Goal: Check status: Check status

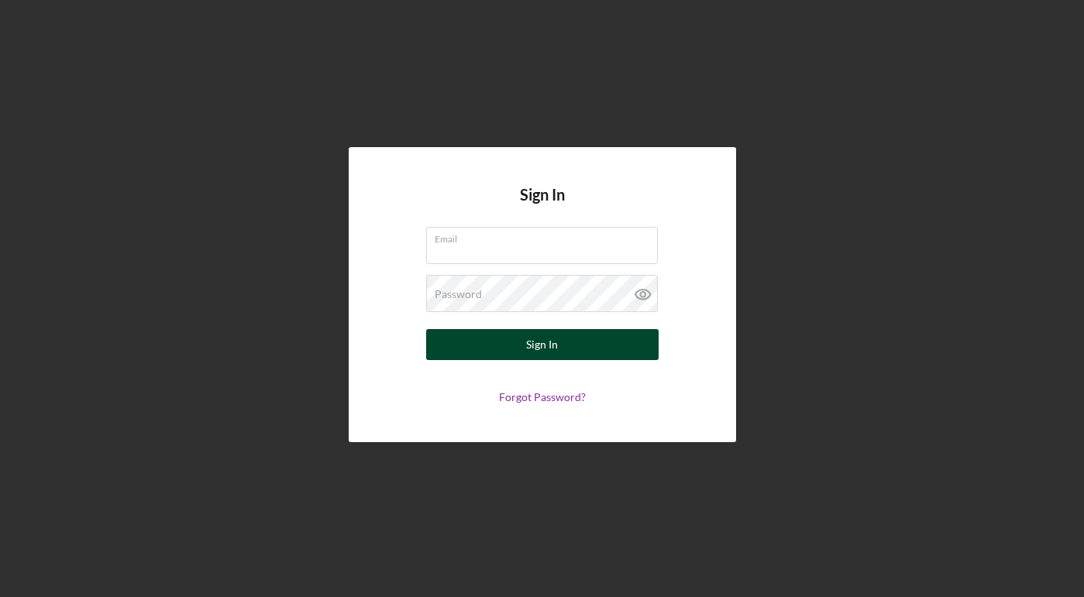
type input "[EMAIL_ADDRESS][DOMAIN_NAME]"
click at [561, 350] on button "Sign In" at bounding box center [542, 344] width 232 height 31
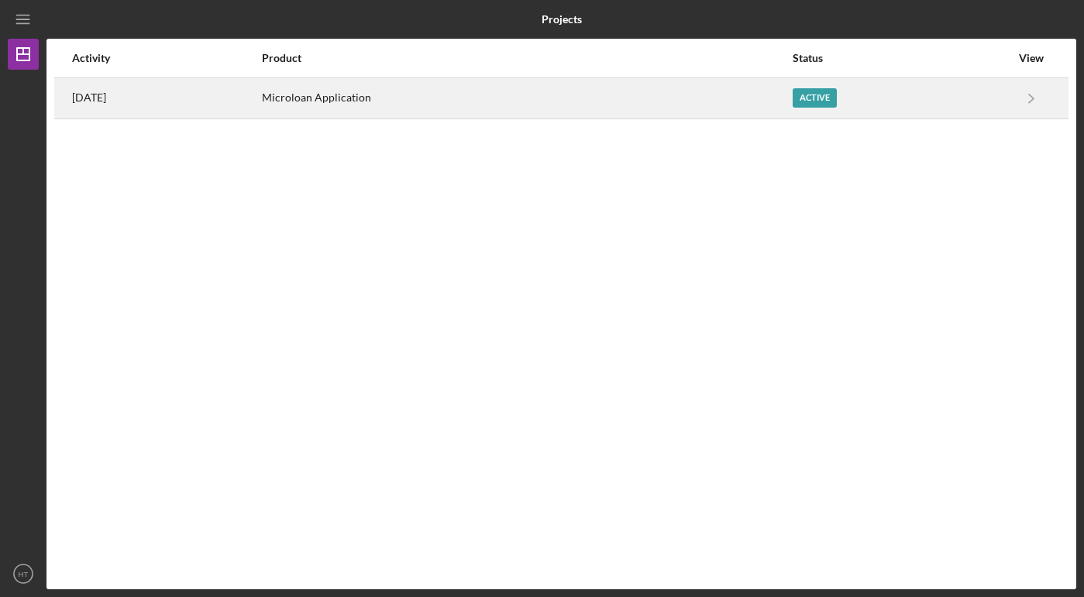
click at [837, 96] on div "Active" at bounding box center [814, 97] width 44 height 19
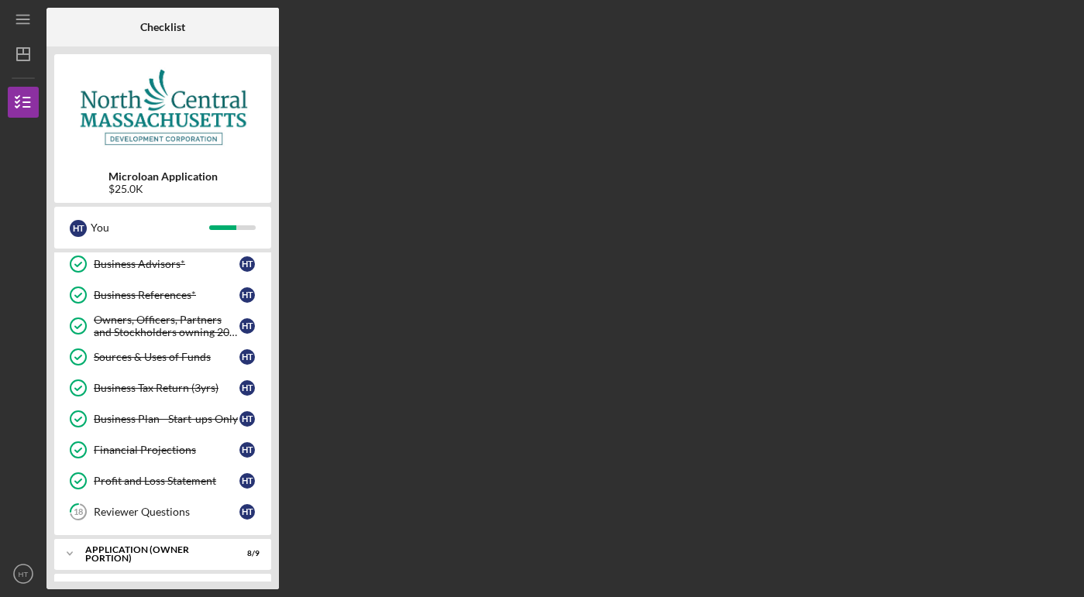
scroll to position [330, 0]
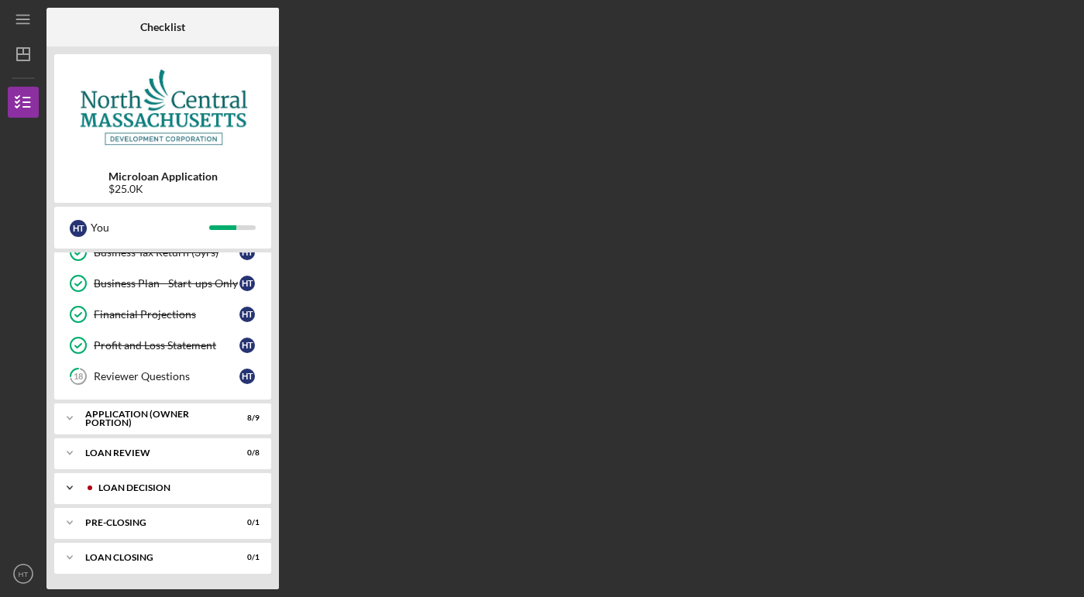
click at [155, 485] on div "LOAN DECISION" at bounding box center [174, 487] width 153 height 9
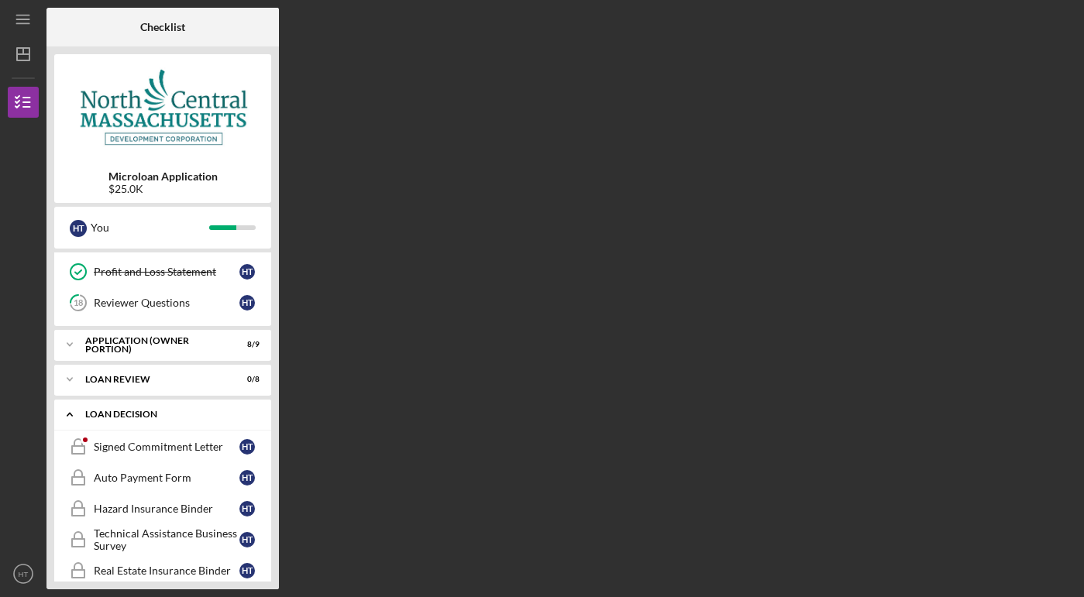
scroll to position [423, 0]
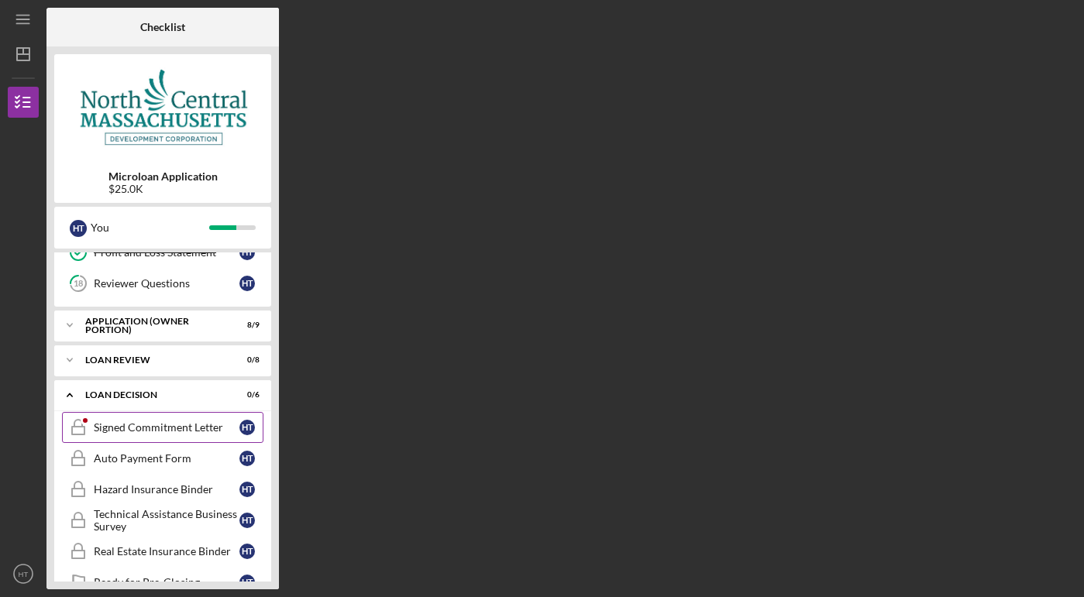
click at [160, 432] on div "Signed Commitment Letter" at bounding box center [167, 427] width 146 height 12
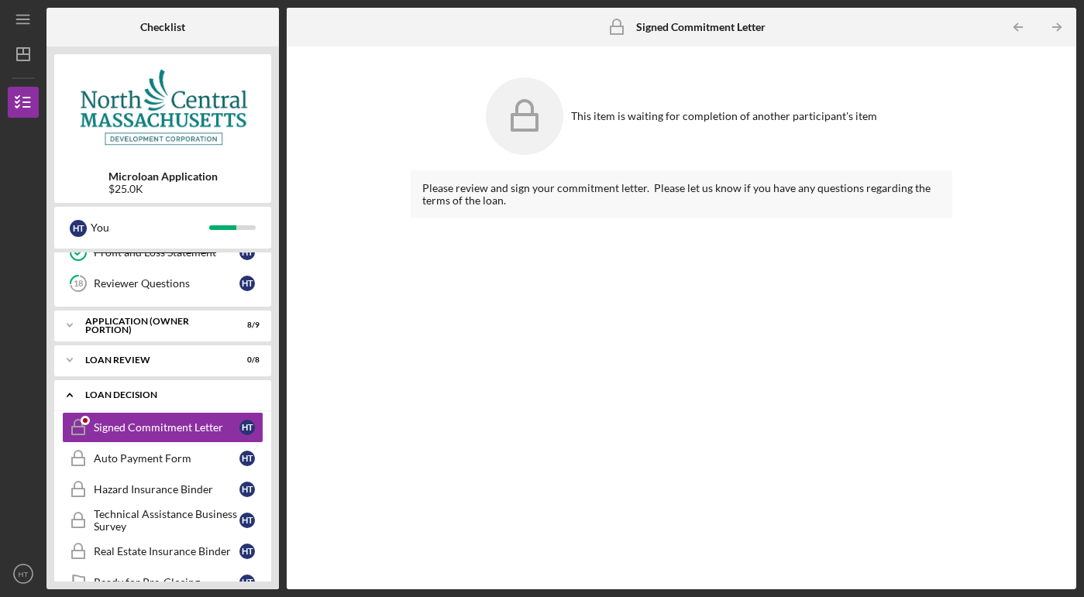
click at [161, 401] on div "Icon/Expander LOAN DECISION 0 / 6" at bounding box center [162, 396] width 217 height 32
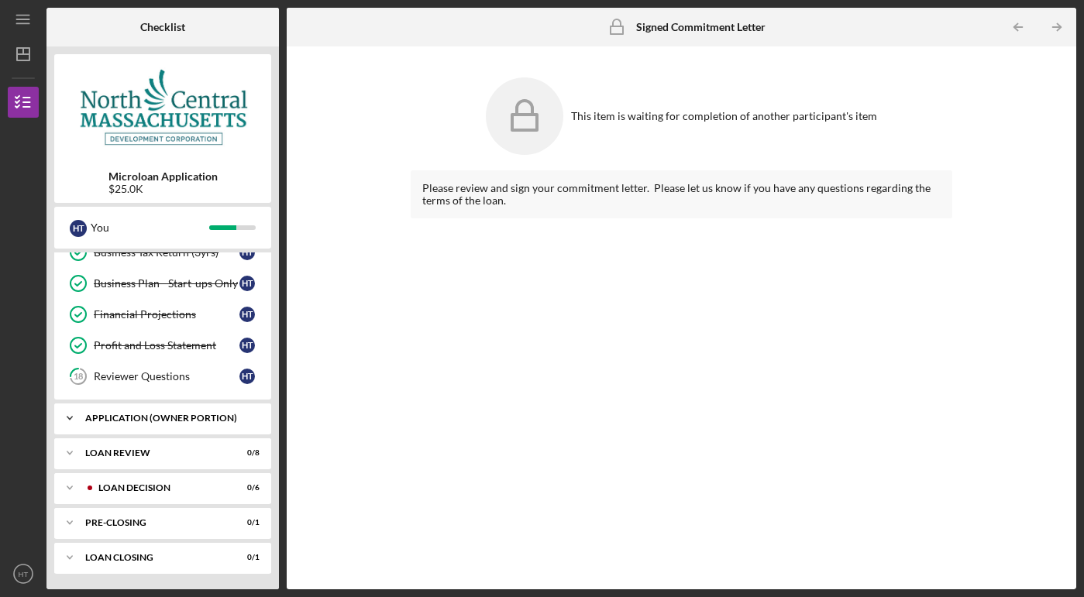
click at [159, 413] on div "Icon/Expander APPLICATION (OWNER PORTION) 8 / 9" at bounding box center [162, 418] width 217 height 31
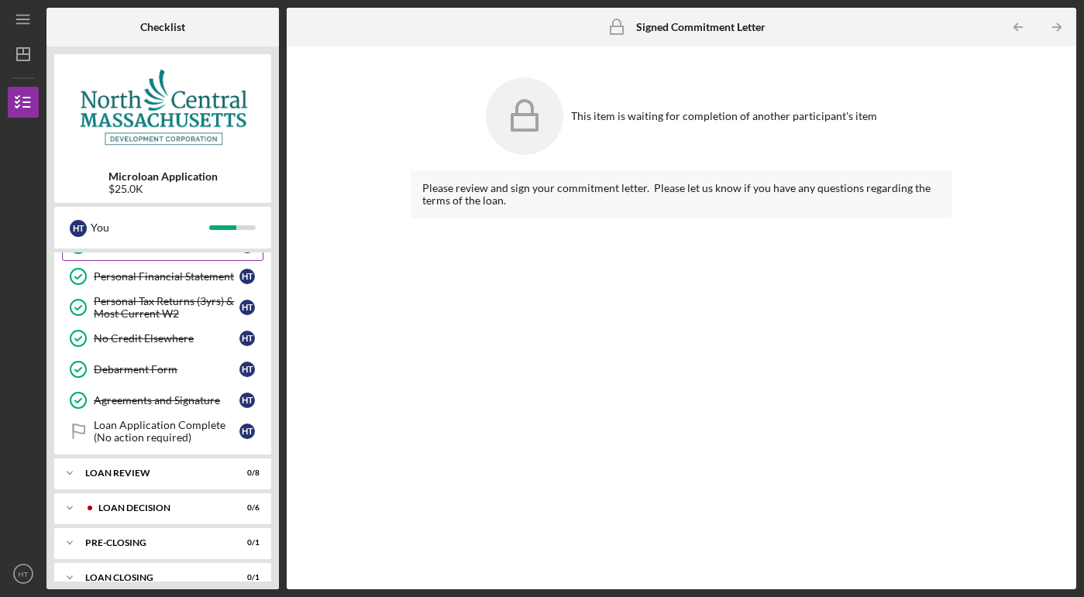
scroll to position [617, 0]
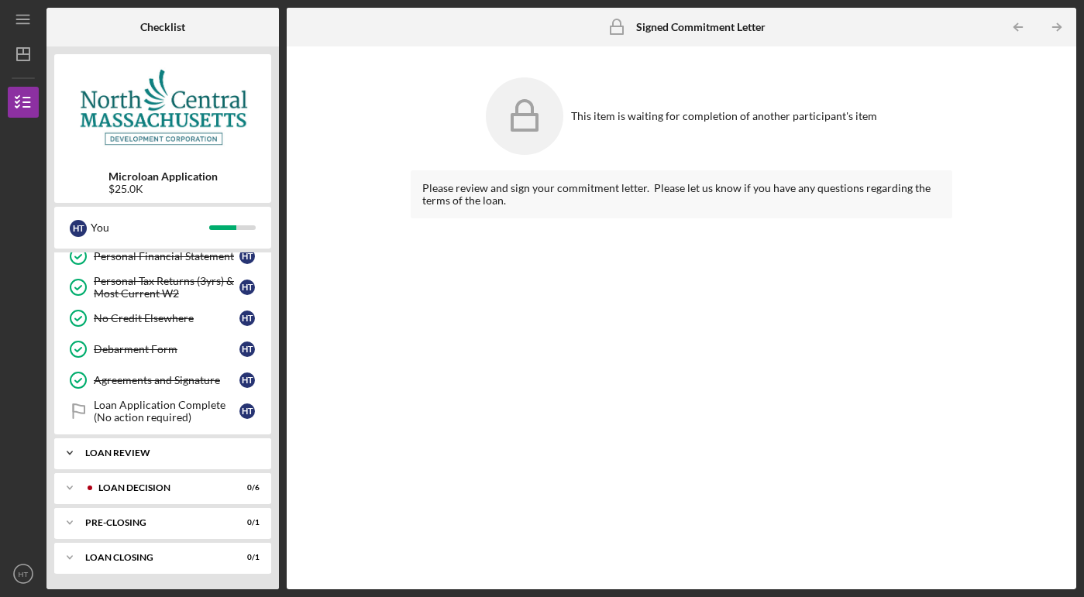
click at [151, 448] on div "Icon/Expander LOAN REVIEW 0 / 8" at bounding box center [162, 453] width 217 height 31
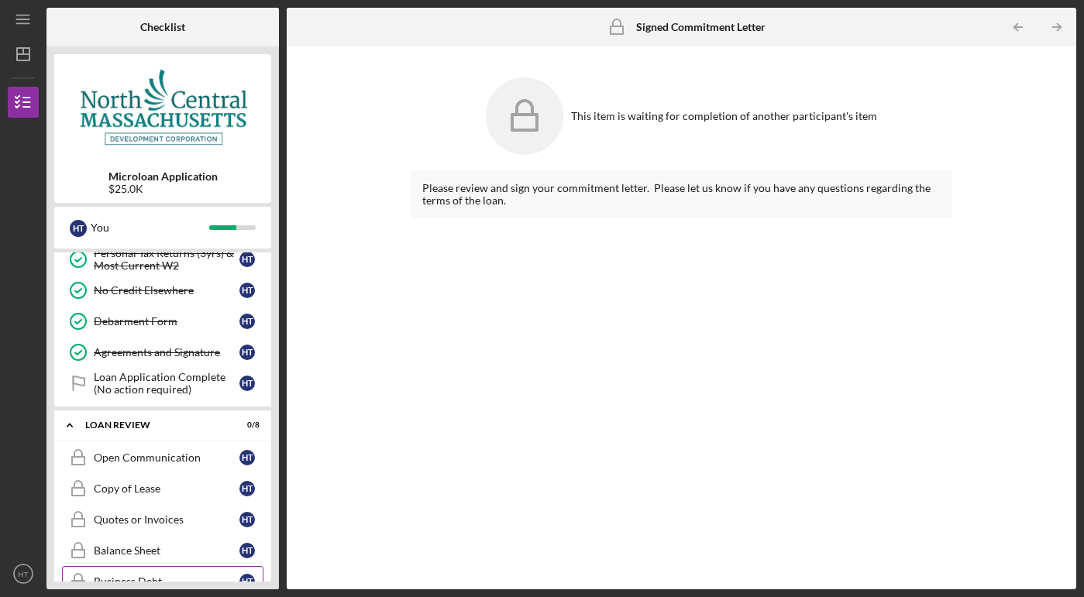
scroll to position [571, 0]
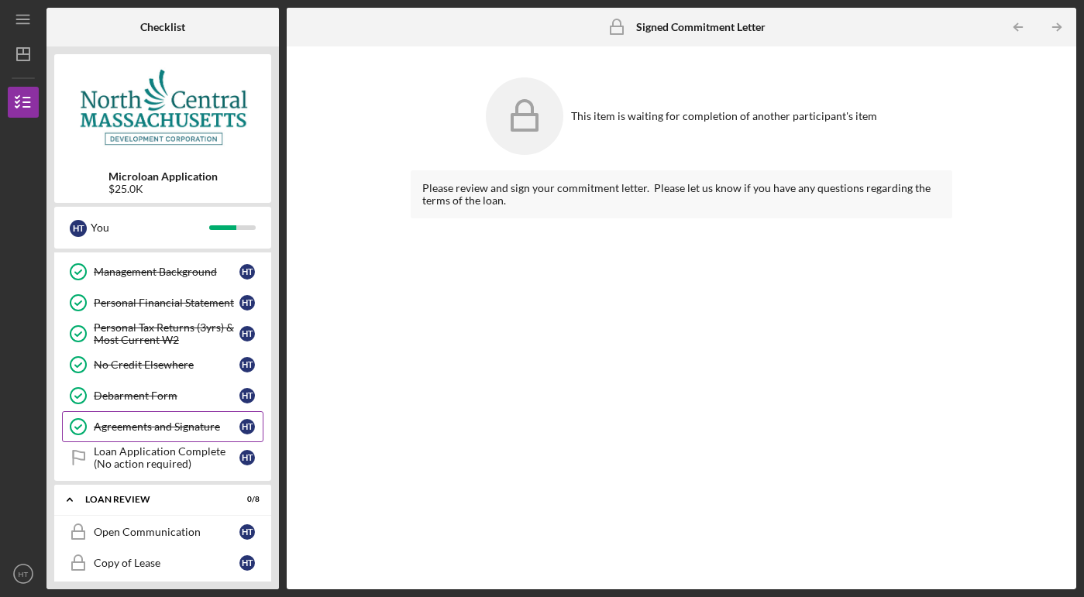
click at [144, 430] on div "Agreements and Signature" at bounding box center [167, 427] width 146 height 12
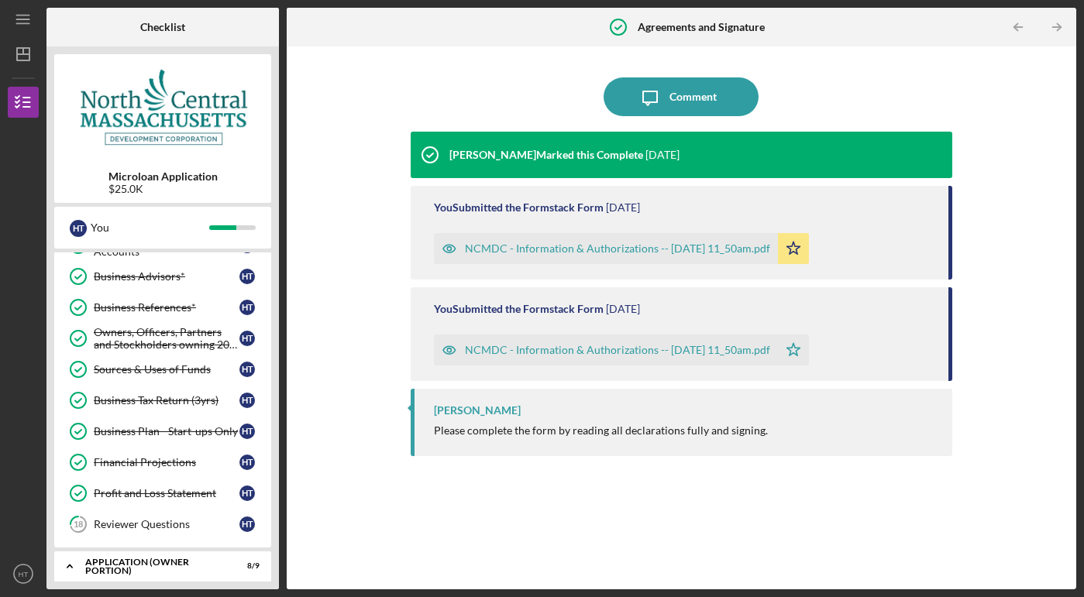
scroll to position [204, 0]
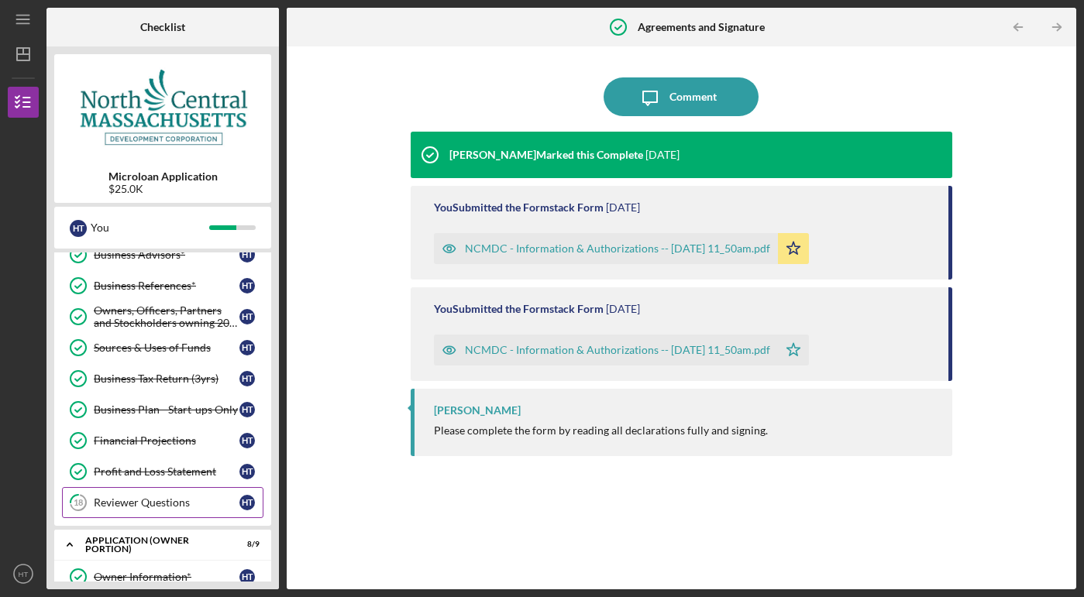
click at [153, 500] on div "Reviewer Questions" at bounding box center [167, 503] width 146 height 12
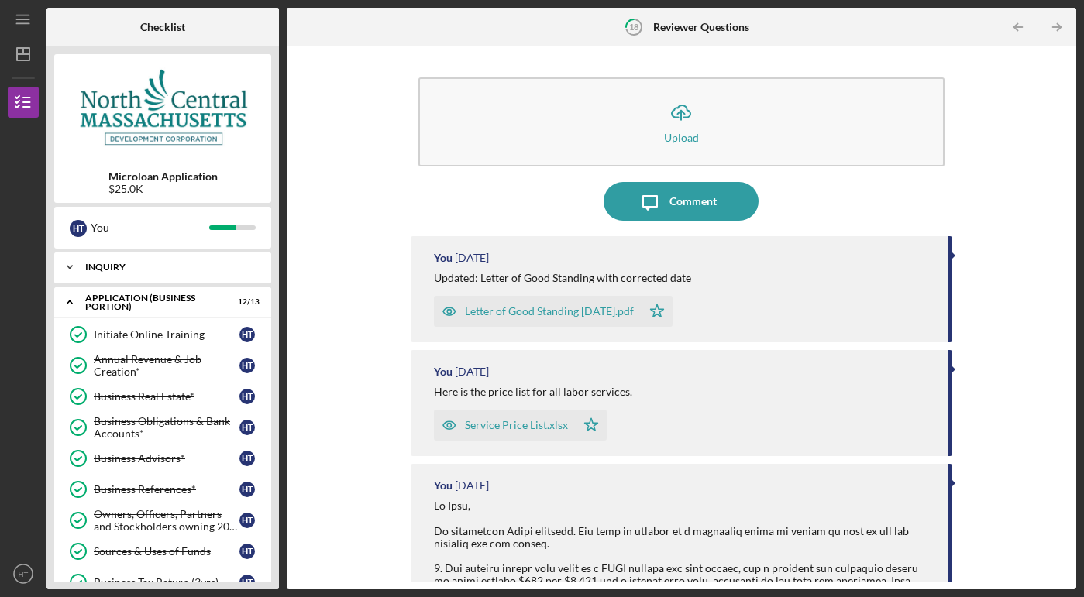
click at [119, 273] on div "Icon/Expander INQUIRY 6 / 6" at bounding box center [162, 267] width 217 height 31
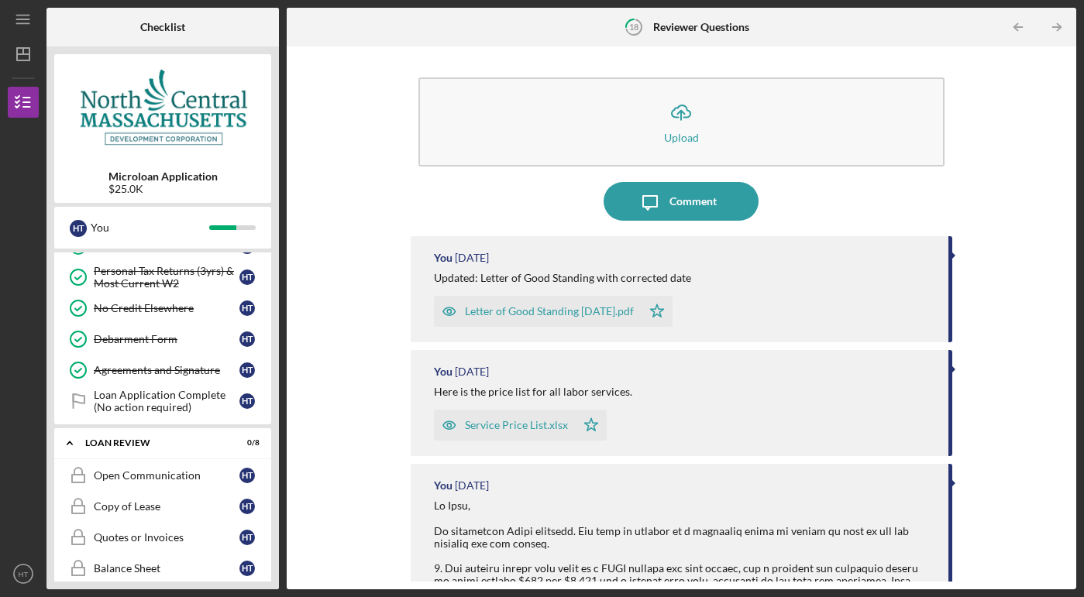
scroll to position [827, 0]
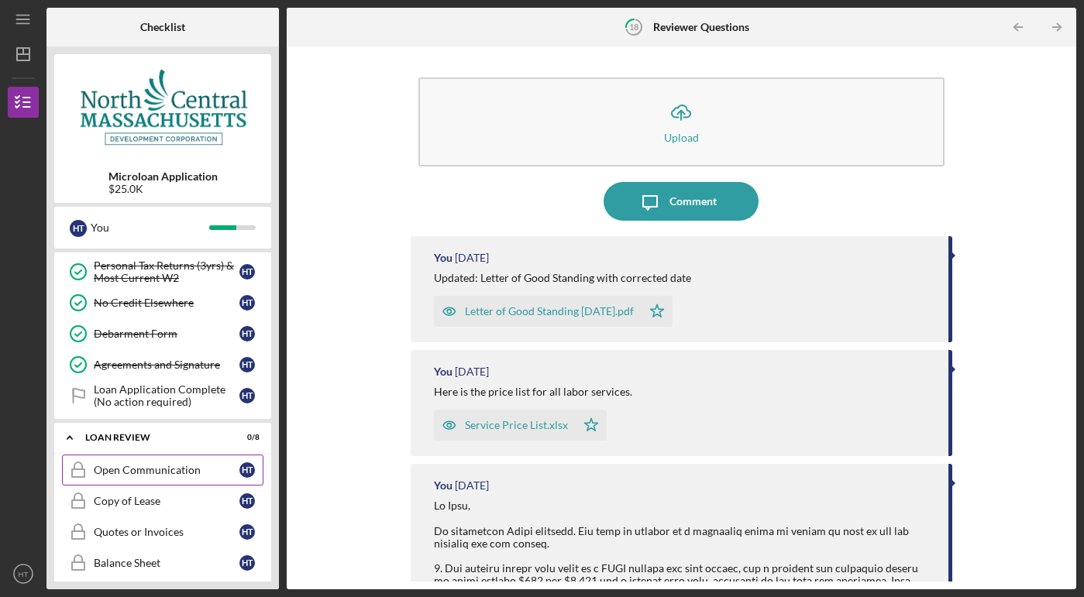
click at [113, 463] on link "Open Communication Open Communication H T" at bounding box center [162, 470] width 201 height 31
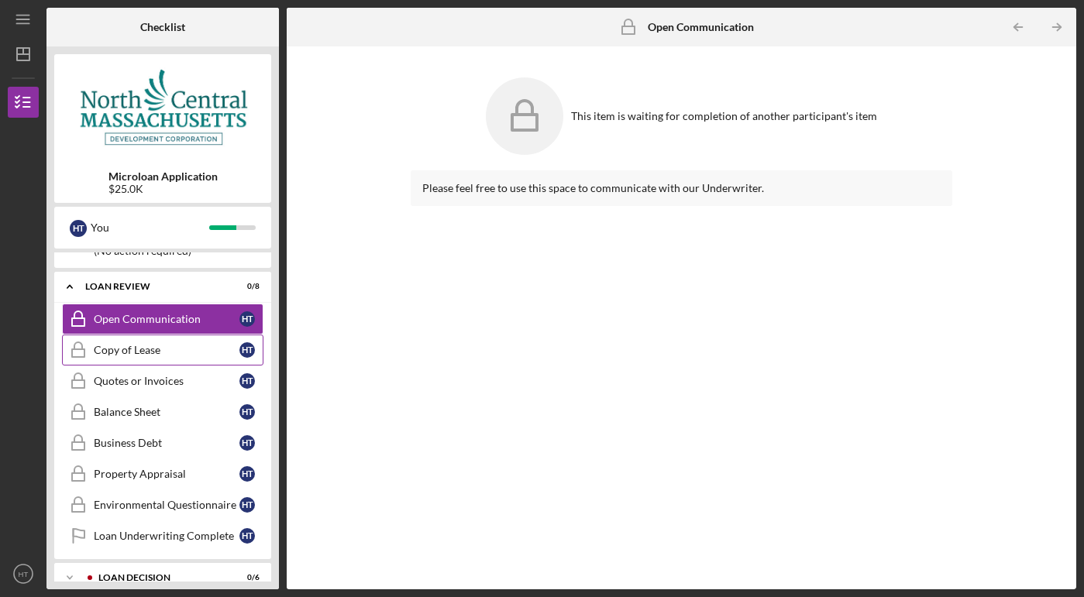
scroll to position [1068, 0]
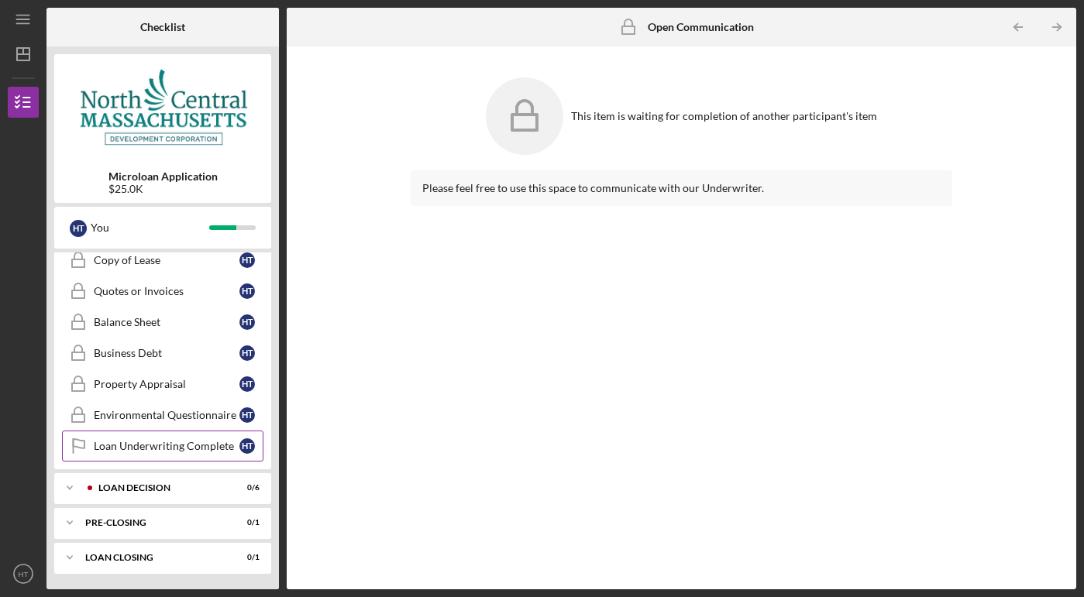
click at [119, 449] on div "Loan Underwriting Complete" at bounding box center [167, 446] width 146 height 12
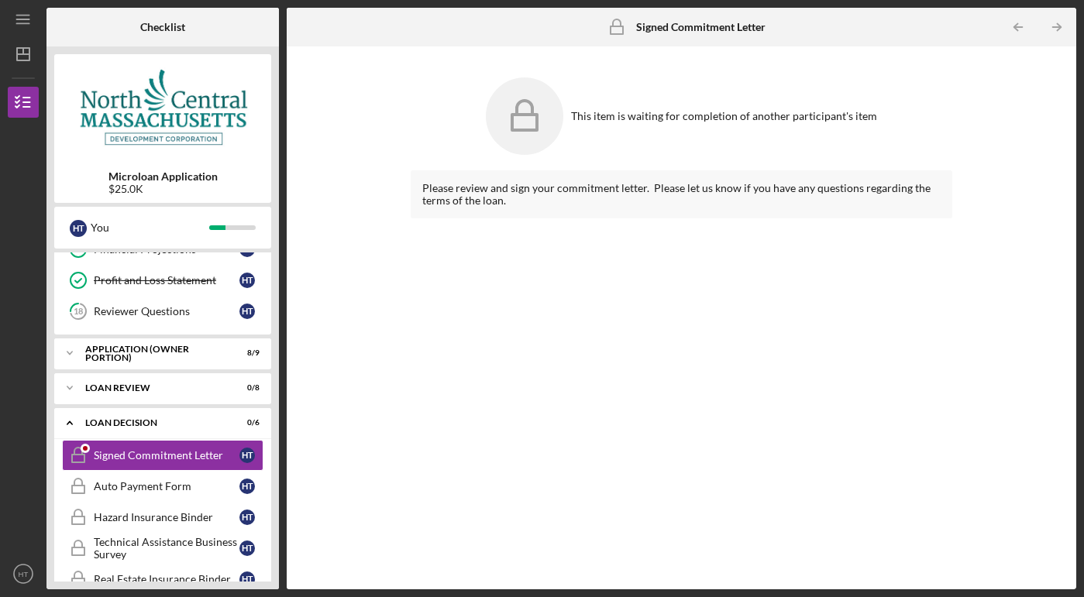
scroll to position [420, 0]
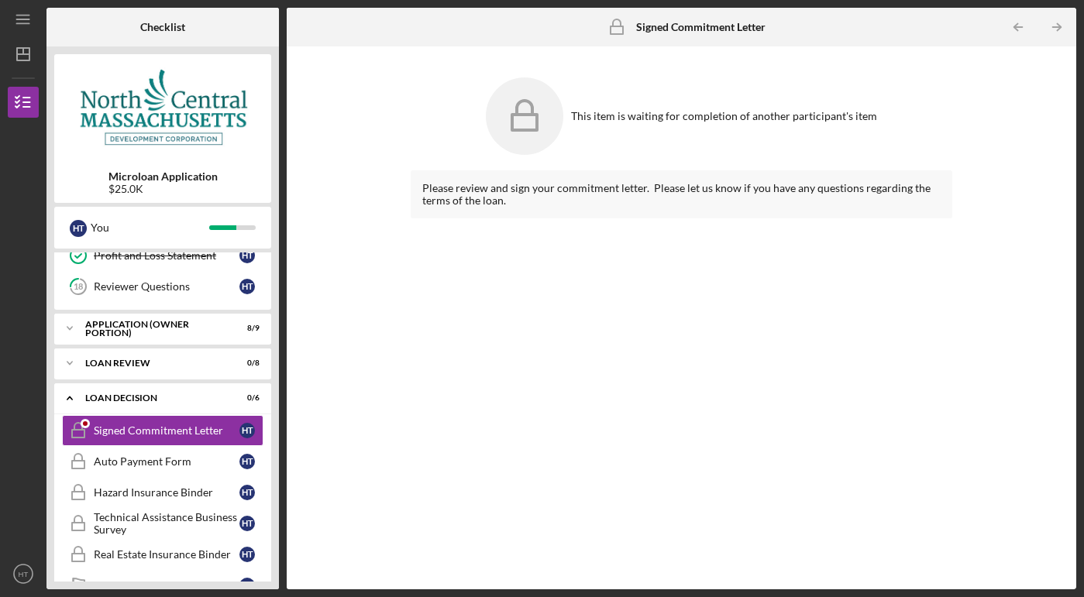
drag, startPoint x: 920, startPoint y: 117, endPoint x: 720, endPoint y: 126, distance: 199.3
click at [720, 126] on div "This item is waiting for completion of another participant's item" at bounding box center [681, 116] width 541 height 93
click at [154, 453] on link "Auto Payment Form Auto Payment Form H T" at bounding box center [162, 461] width 201 height 31
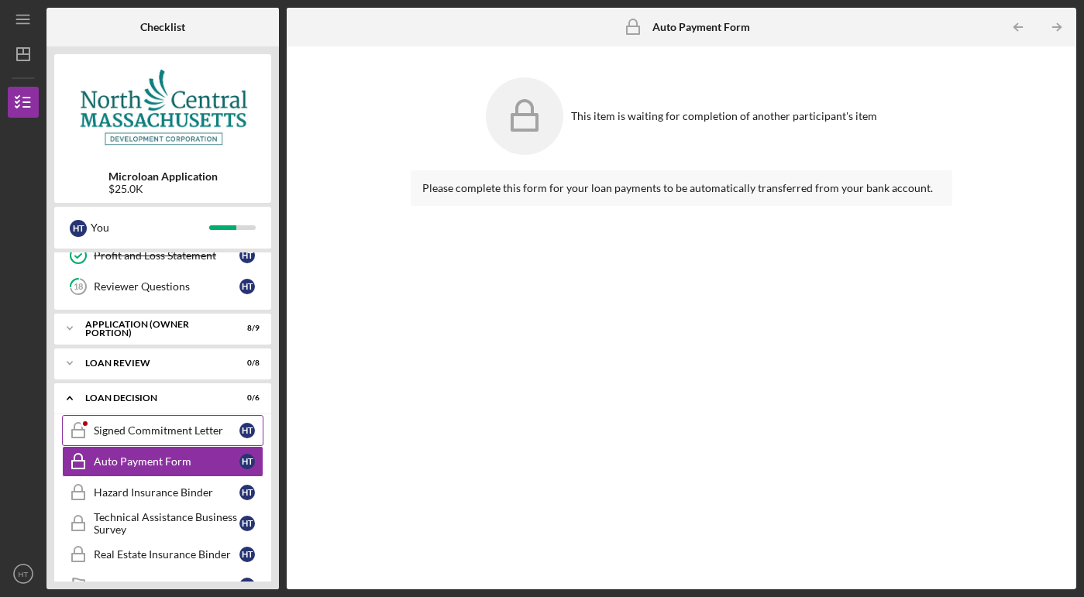
click at [153, 433] on div "Signed Commitment Letter" at bounding box center [167, 431] width 146 height 12
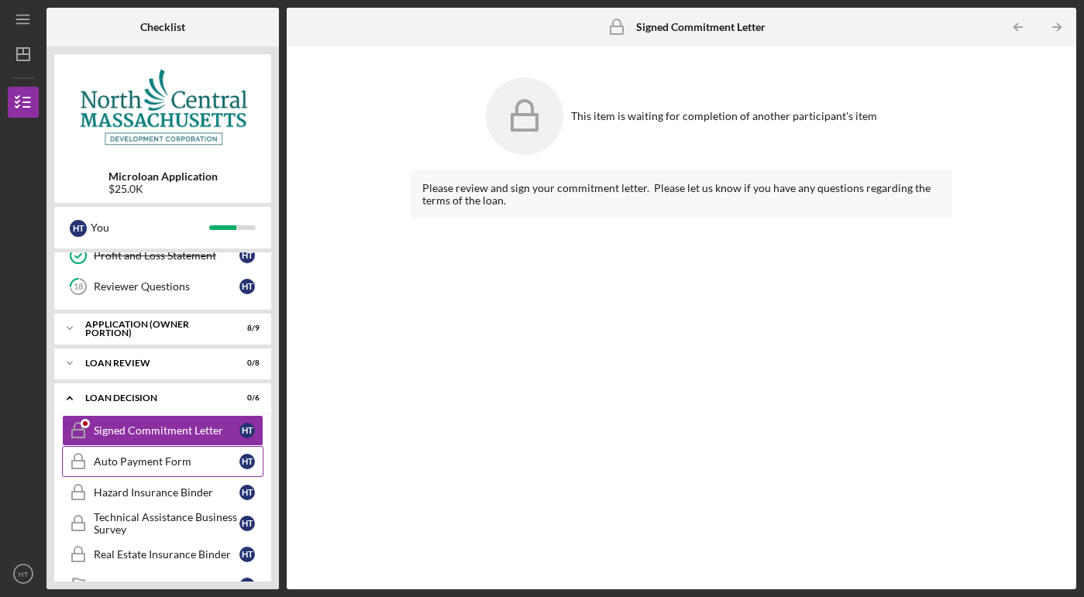
click at [152, 462] on div "Auto Payment Form" at bounding box center [167, 461] width 146 height 12
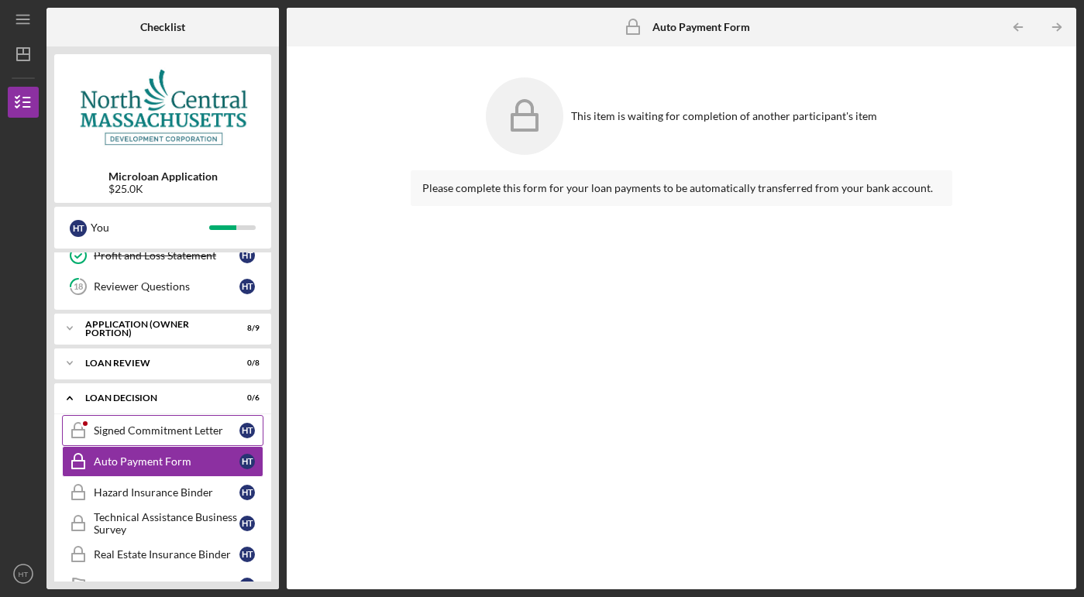
click at [152, 438] on link "Signed Commitment Letter Signed Commitment Letter H T" at bounding box center [162, 430] width 201 height 31
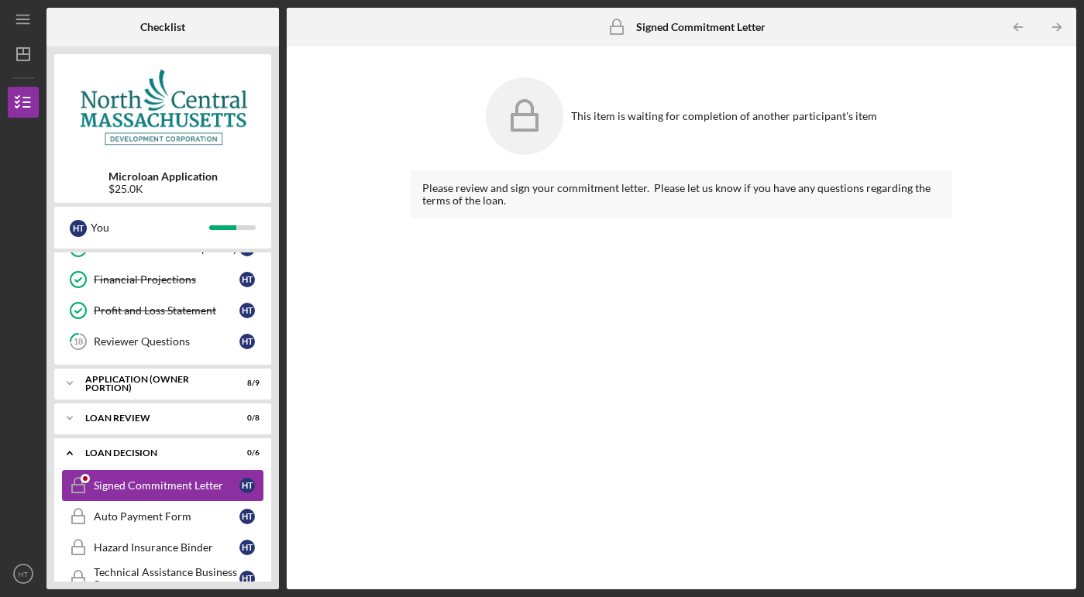
scroll to position [362, 0]
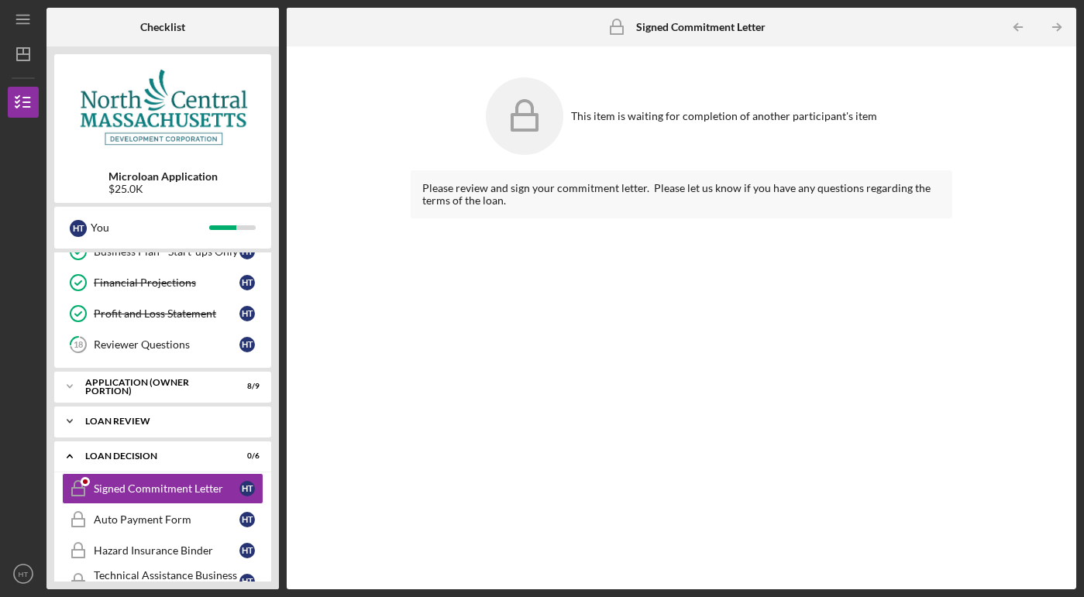
click at [148, 430] on div "Icon/Expander LOAN REVIEW 0 / 8" at bounding box center [162, 421] width 217 height 31
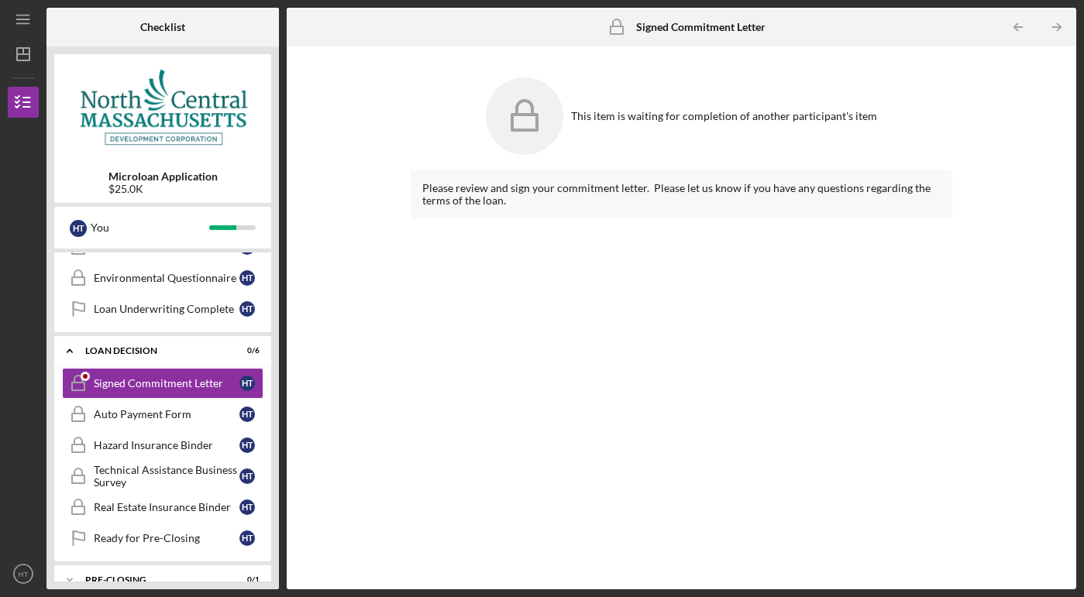
scroll to position [724, 0]
click at [159, 310] on div "Loan Underwriting Complete" at bounding box center [167, 308] width 146 height 12
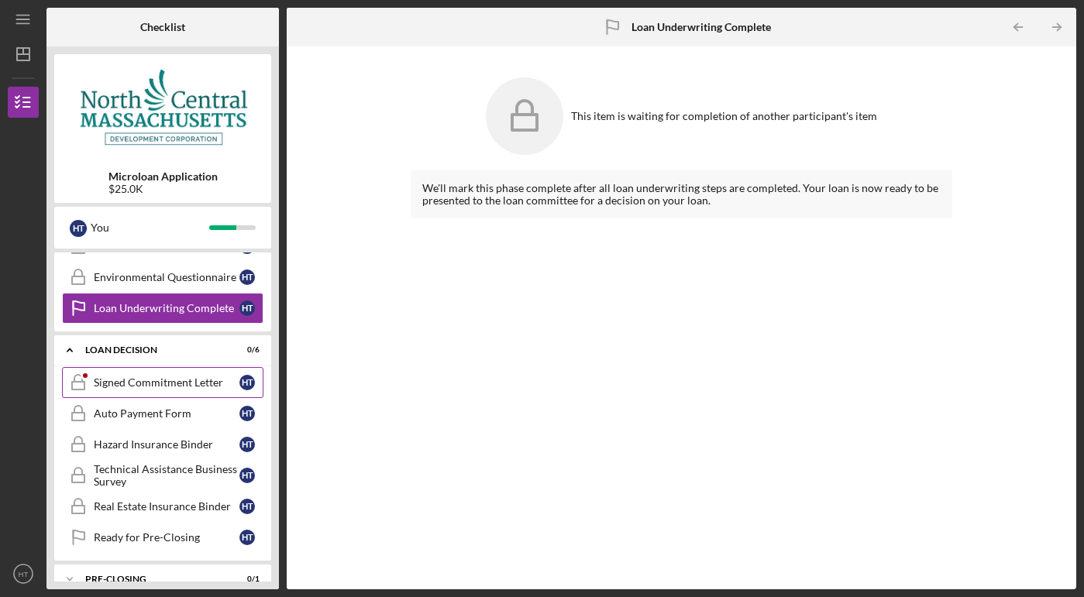
click at [151, 380] on div "Signed Commitment Letter" at bounding box center [167, 382] width 146 height 12
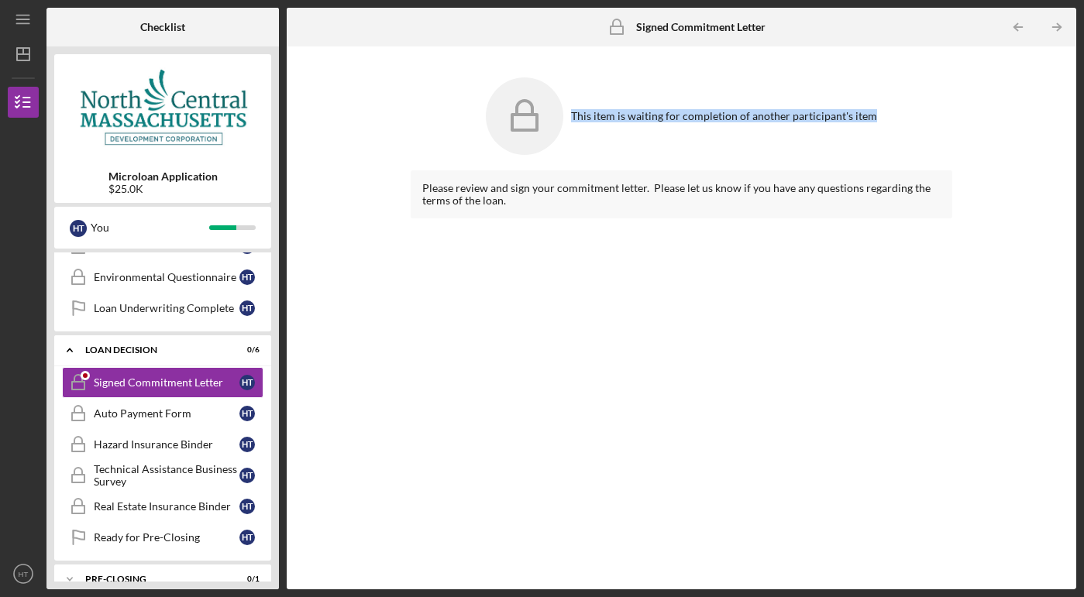
drag, startPoint x: 896, startPoint y: 115, endPoint x: 576, endPoint y: 114, distance: 319.9
click at [576, 114] on div "This item is waiting for completion of another participant's item" at bounding box center [681, 116] width 541 height 93
copy div "This item is waiting for completion of another participant's item"
